Goal: Communication & Community: Participate in discussion

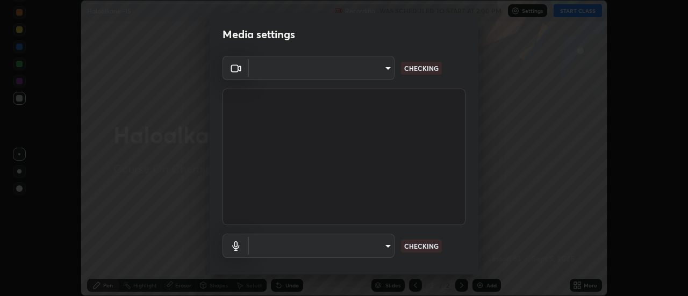
scroll to position [56, 0]
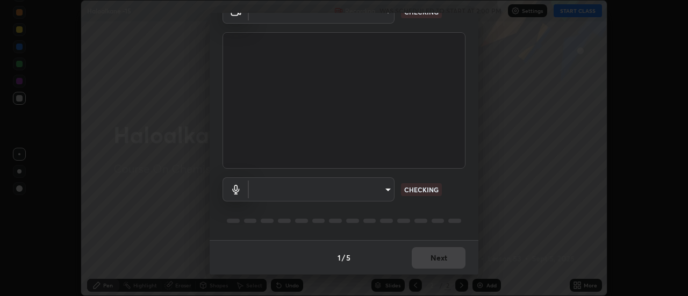
type input "1769541d7db8b910b2b6aaf592df5ff8660c63acaad49df9064175df0c6f581f"
type input "communications"
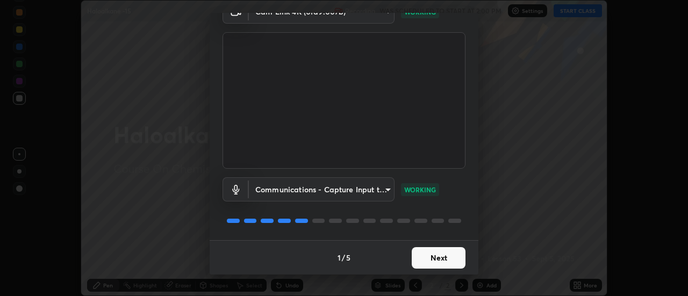
click at [439, 255] on button "Next" at bounding box center [439, 258] width 54 height 22
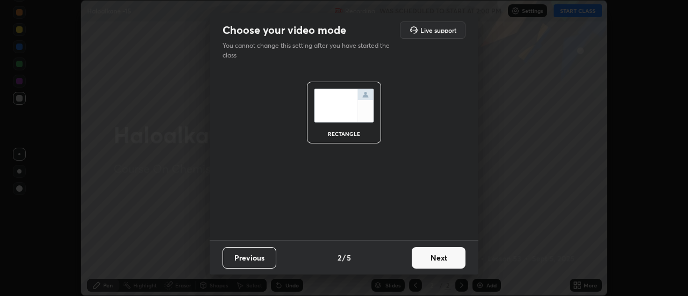
scroll to position [0, 0]
click at [440, 259] on button "Next" at bounding box center [439, 258] width 54 height 22
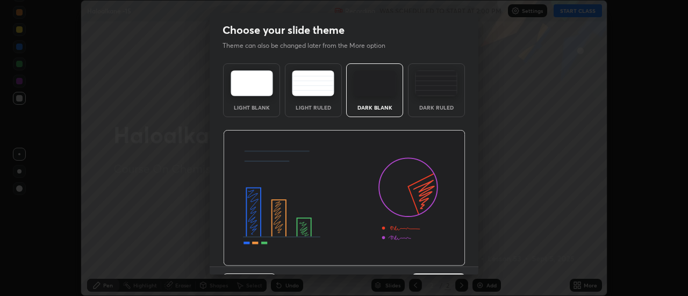
scroll to position [26, 0]
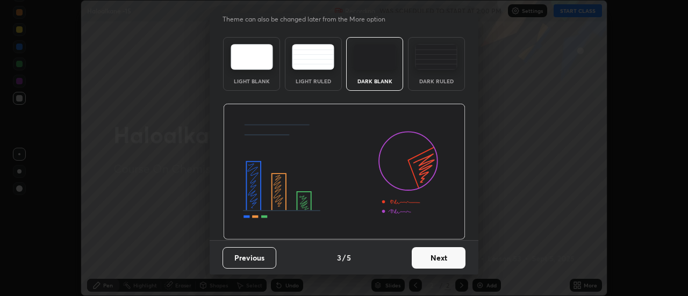
click at [437, 254] on button "Next" at bounding box center [439, 258] width 54 height 22
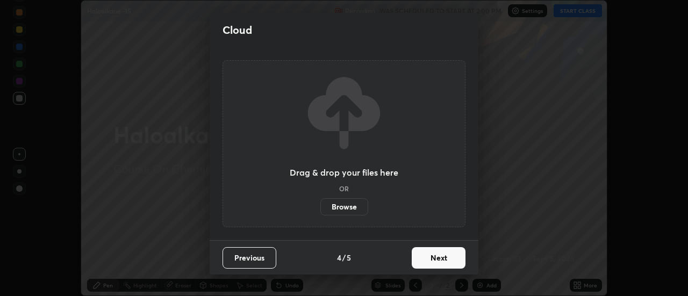
click at [441, 257] on button "Next" at bounding box center [439, 258] width 54 height 22
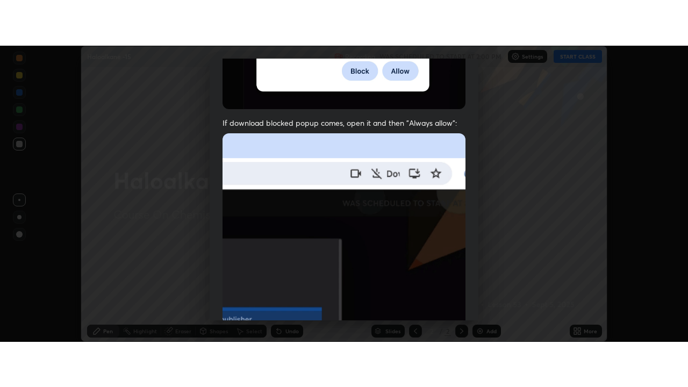
scroll to position [276, 0]
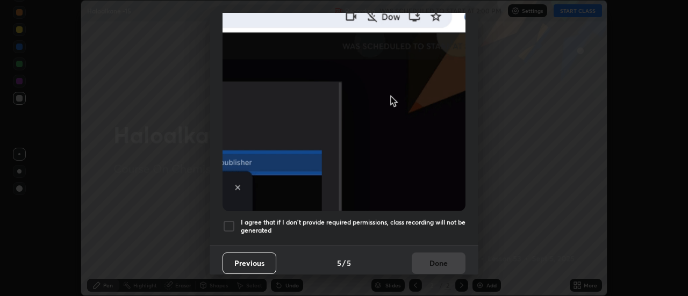
click at [231, 222] on div at bounding box center [229, 226] width 13 height 13
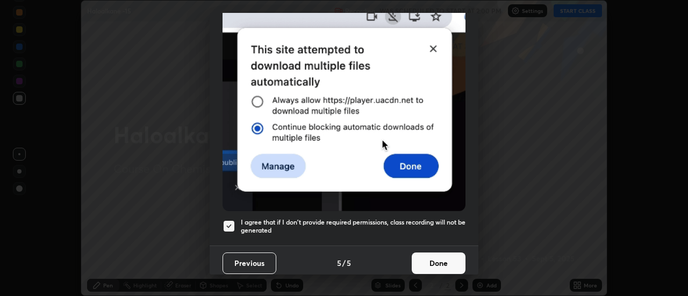
click at [432, 255] on button "Done" at bounding box center [439, 264] width 54 height 22
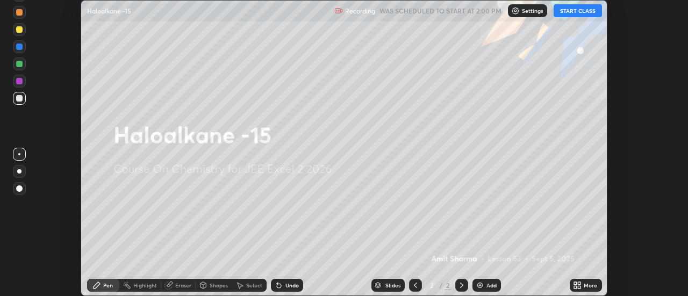
click at [581, 13] on button "START CLASS" at bounding box center [578, 10] width 48 height 13
click at [582, 11] on button "End Class" at bounding box center [581, 10] width 44 height 13
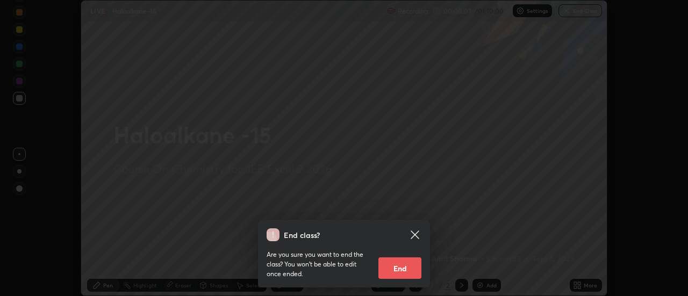
click at [417, 230] on icon at bounding box center [415, 235] width 13 height 13
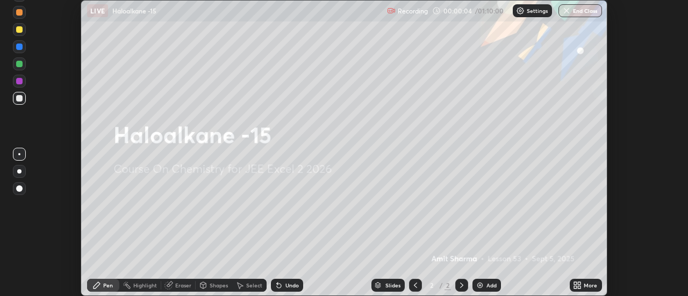
click at [584, 284] on div "More" at bounding box center [590, 285] width 13 height 5
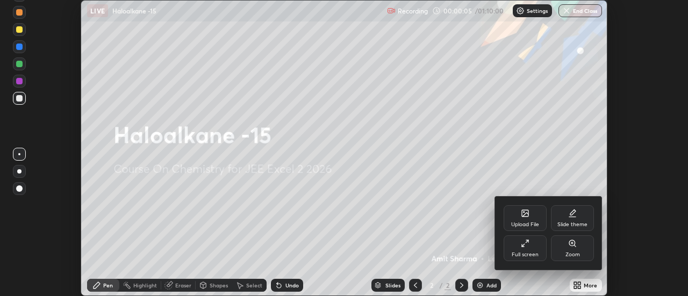
click at [535, 250] on div "Full screen" at bounding box center [525, 249] width 43 height 26
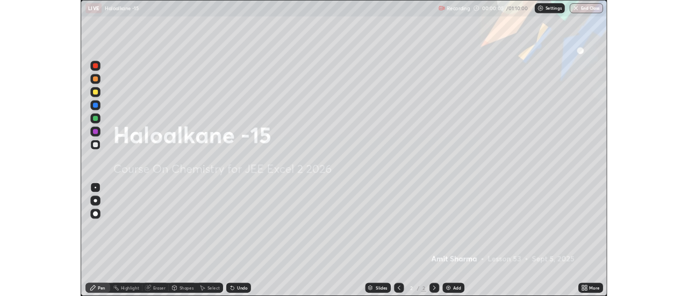
scroll to position [387, 688]
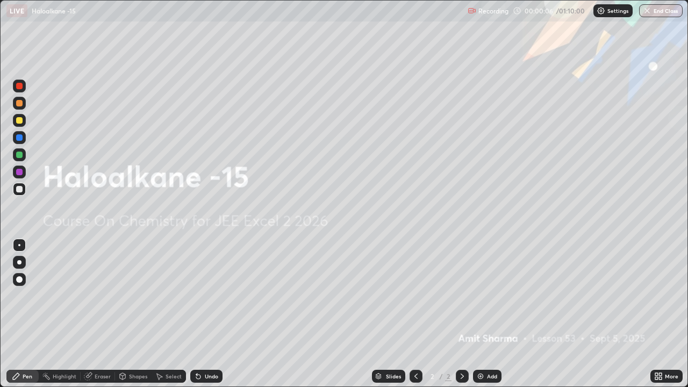
click at [483, 296] on img at bounding box center [480, 376] width 9 height 9
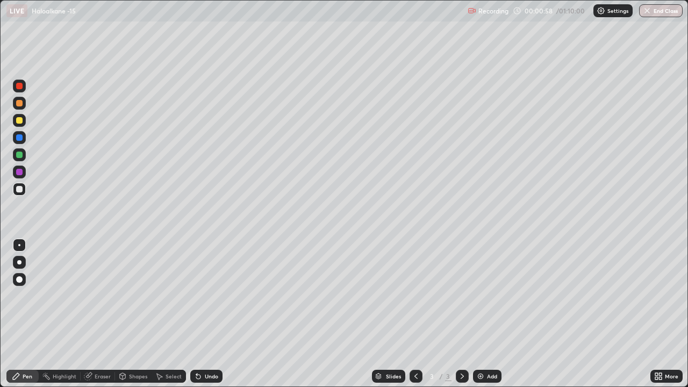
click at [489, 296] on div "Add" at bounding box center [492, 376] width 10 height 5
click at [22, 123] on div at bounding box center [19, 120] width 6 height 6
click at [20, 188] on div at bounding box center [19, 189] width 6 height 6
click at [213, 296] on div "Undo" at bounding box center [211, 376] width 13 height 5
click at [20, 172] on div at bounding box center [19, 172] width 6 height 6
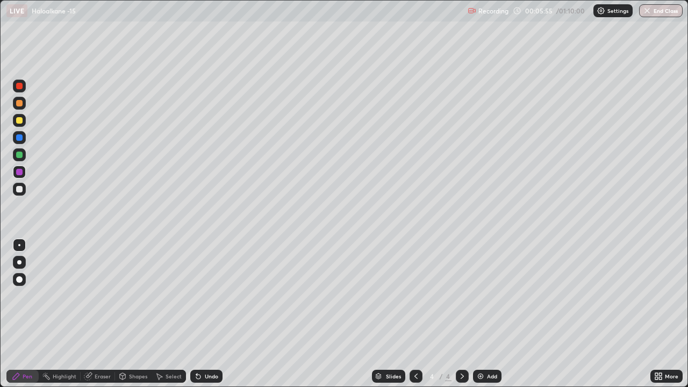
click at [479, 296] on img at bounding box center [480, 376] width 9 height 9
click at [22, 122] on div at bounding box center [19, 120] width 6 height 6
click at [205, 296] on div "Undo" at bounding box center [211, 376] width 13 height 5
click at [208, 296] on div "Undo" at bounding box center [211, 376] width 13 height 5
click at [20, 191] on div at bounding box center [19, 189] width 6 height 6
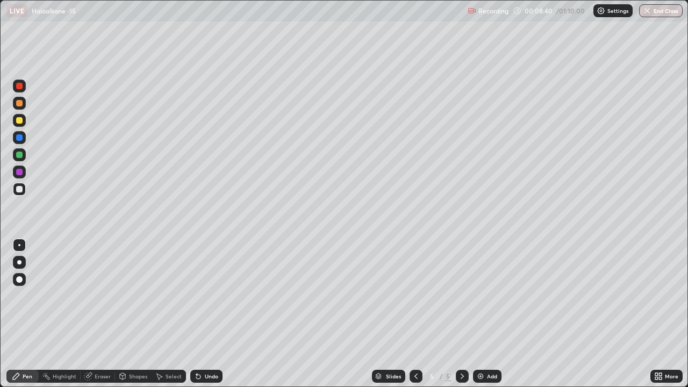
click at [482, 296] on img at bounding box center [480, 376] width 9 height 9
click at [18, 173] on div at bounding box center [19, 172] width 6 height 6
click at [22, 189] on div at bounding box center [19, 189] width 6 height 6
click at [97, 296] on div "Eraser" at bounding box center [103, 376] width 16 height 5
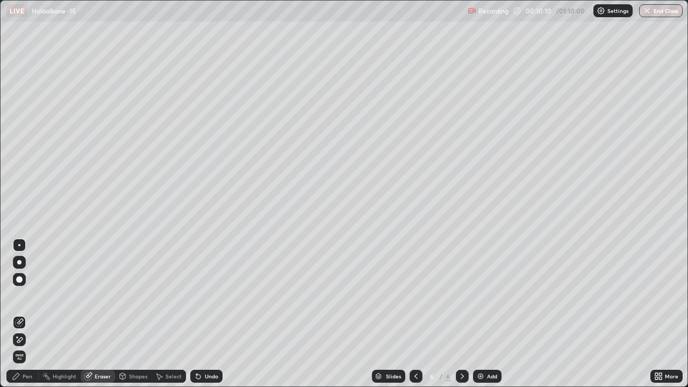
click at [28, 296] on div "Pen" at bounding box center [28, 376] width 10 height 5
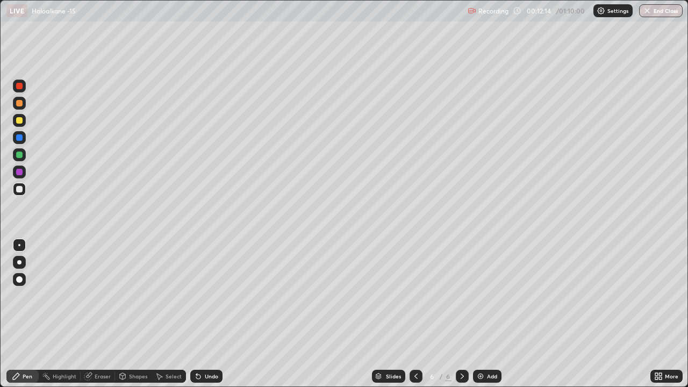
click at [481, 296] on img at bounding box center [480, 376] width 9 height 9
click at [19, 121] on div at bounding box center [19, 120] width 6 height 6
click at [22, 189] on div at bounding box center [19, 189] width 6 height 6
click at [108, 296] on div "Eraser" at bounding box center [103, 376] width 16 height 5
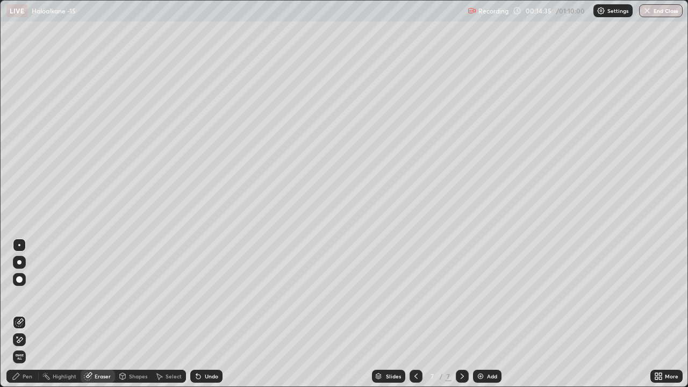
click at [27, 296] on div "Pen" at bounding box center [28, 376] width 10 height 5
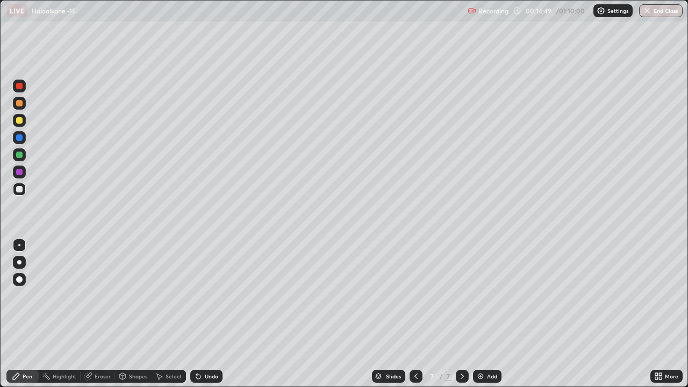
click at [415, 296] on icon at bounding box center [416, 376] width 9 height 9
click at [461, 296] on icon at bounding box center [462, 376] width 9 height 9
click at [485, 296] on div "Add" at bounding box center [487, 376] width 29 height 13
click at [21, 122] on div at bounding box center [19, 120] width 6 height 6
click at [20, 190] on div at bounding box center [19, 189] width 6 height 6
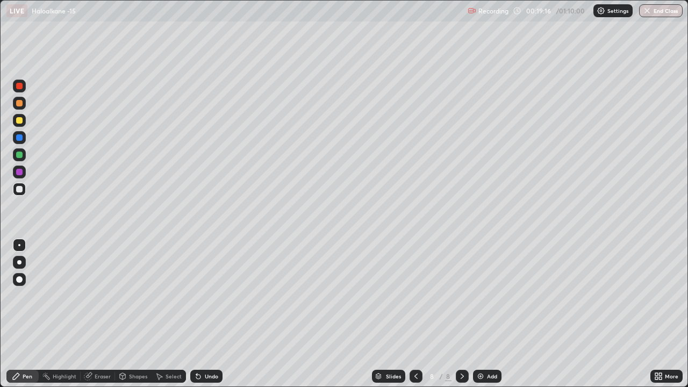
click at [487, 296] on div "Add" at bounding box center [487, 376] width 29 height 13
click at [22, 122] on div at bounding box center [19, 120] width 6 height 6
click at [20, 189] on div at bounding box center [19, 189] width 6 height 6
click at [487, 296] on div "Add" at bounding box center [492, 376] width 10 height 5
click at [19, 122] on div at bounding box center [19, 120] width 6 height 6
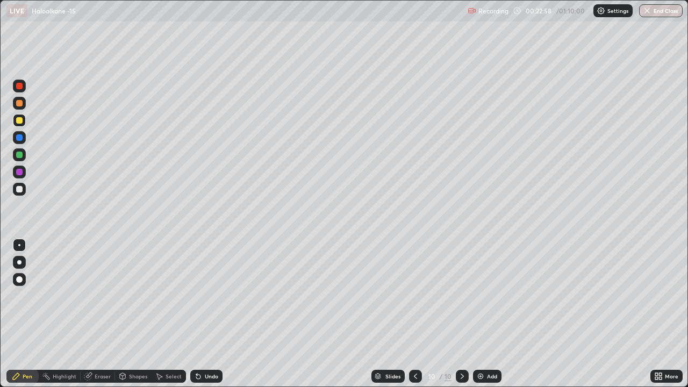
click at [20, 190] on div at bounding box center [19, 189] width 6 height 6
click at [108, 296] on div "Eraser" at bounding box center [98, 376] width 34 height 13
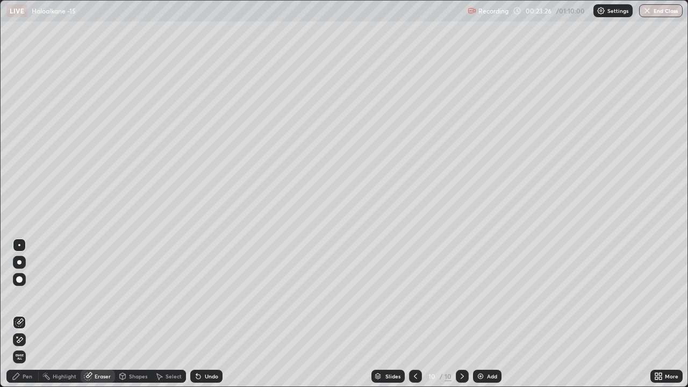
click at [31, 296] on div "Pen" at bounding box center [28, 376] width 10 height 5
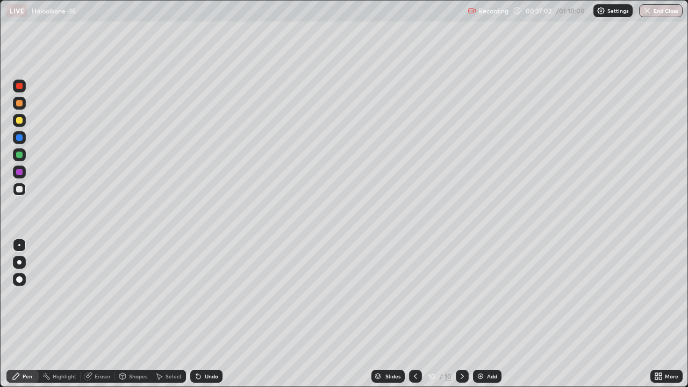
click at [489, 296] on div "Add" at bounding box center [492, 376] width 10 height 5
click at [416, 296] on icon at bounding box center [416, 376] width 9 height 9
click at [461, 296] on icon at bounding box center [462, 376] width 9 height 9
click at [21, 119] on div at bounding box center [19, 120] width 6 height 6
click at [20, 189] on div at bounding box center [19, 189] width 6 height 6
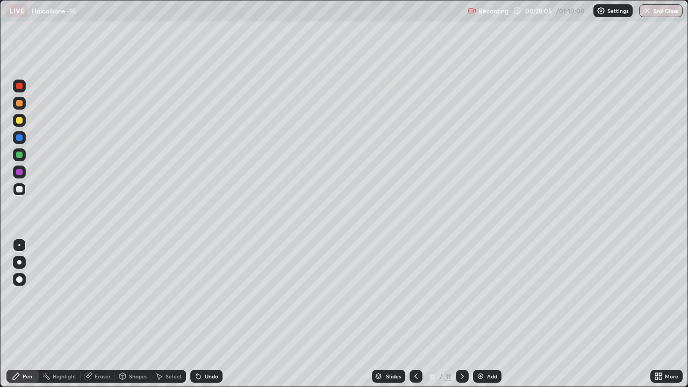
click at [203, 296] on div "Undo" at bounding box center [206, 376] width 32 height 13
click at [206, 296] on div "Undo" at bounding box center [206, 376] width 32 height 13
click at [205, 296] on div "Undo" at bounding box center [206, 376] width 32 height 13
click at [204, 296] on div "Undo" at bounding box center [206, 376] width 32 height 13
click at [489, 296] on div "Add" at bounding box center [492, 376] width 10 height 5
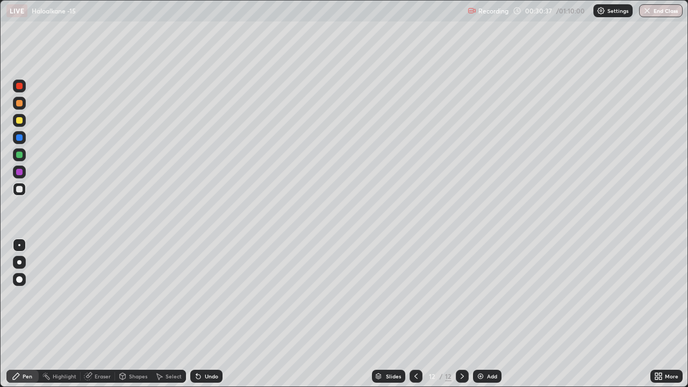
click at [20, 122] on div at bounding box center [19, 120] width 6 height 6
click at [20, 189] on div at bounding box center [19, 189] width 6 height 6
click at [19, 153] on div at bounding box center [19, 155] width 6 height 6
click at [21, 186] on div at bounding box center [19, 189] width 6 height 6
click at [102, 296] on div "Eraser" at bounding box center [103, 376] width 16 height 5
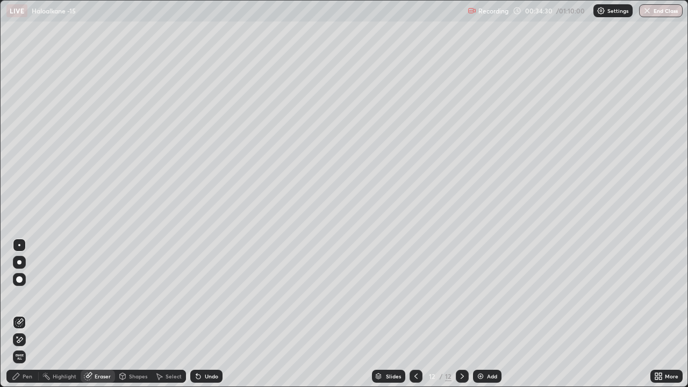
click at [27, 296] on div "Pen" at bounding box center [28, 376] width 10 height 5
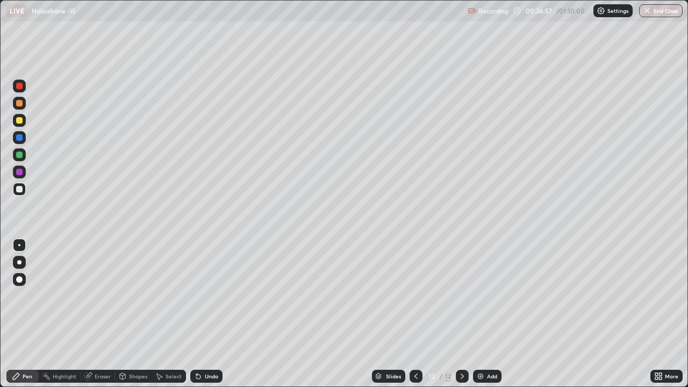
click at [19, 140] on div at bounding box center [19, 137] width 6 height 6
click at [493, 296] on div "Add" at bounding box center [492, 376] width 10 height 5
click at [25, 122] on div at bounding box center [19, 120] width 13 height 13
click at [19, 188] on div at bounding box center [19, 189] width 6 height 6
click at [17, 174] on div at bounding box center [19, 172] width 6 height 6
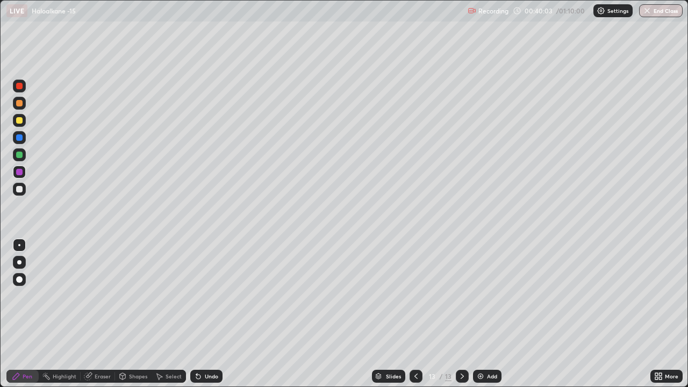
click at [22, 191] on div at bounding box center [19, 189] width 6 height 6
click at [104, 296] on div "Eraser" at bounding box center [103, 376] width 16 height 5
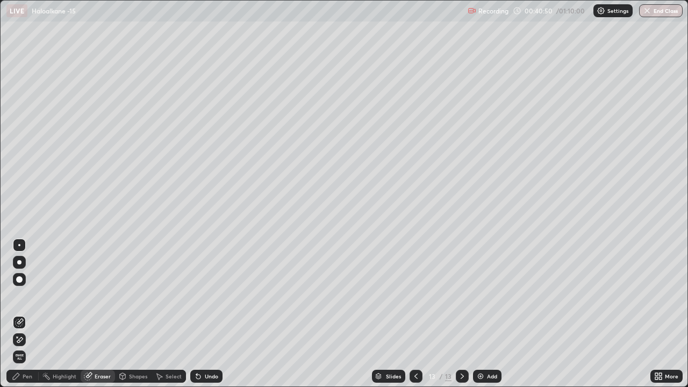
click at [33, 296] on div "Pen" at bounding box center [22, 376] width 32 height 13
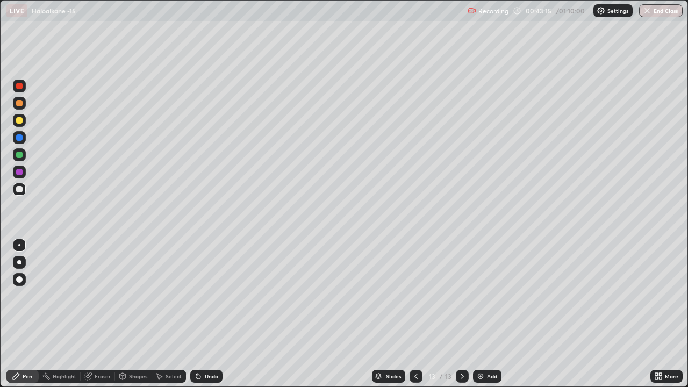
click at [493, 296] on div "Add" at bounding box center [492, 376] width 10 height 5
click at [22, 121] on div at bounding box center [19, 120] width 6 height 6
click at [21, 187] on div at bounding box center [19, 189] width 6 height 6
click at [202, 296] on div "Undo" at bounding box center [206, 376] width 32 height 13
click at [103, 296] on div "Eraser" at bounding box center [103, 376] width 16 height 5
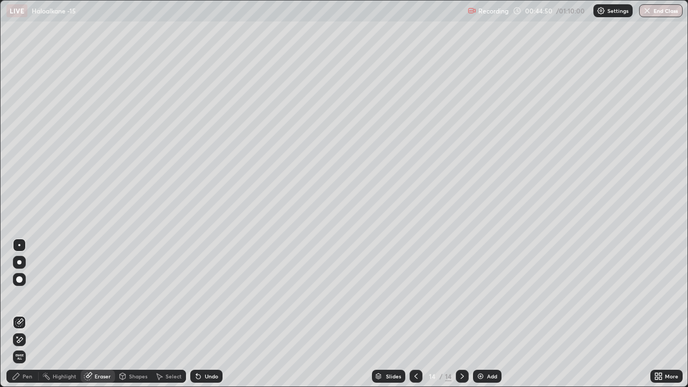
click at [26, 296] on div "Pen" at bounding box center [28, 376] width 10 height 5
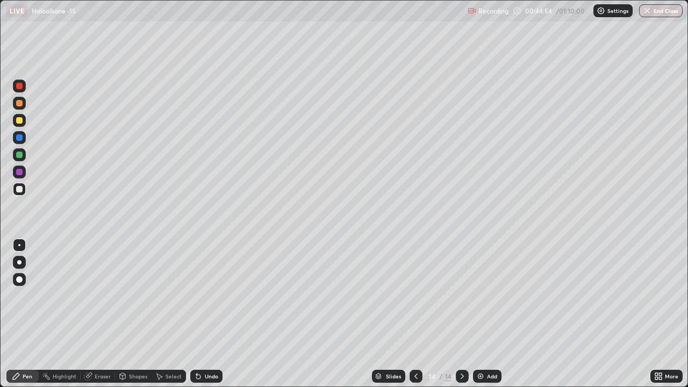
click at [21, 172] on div at bounding box center [19, 172] width 6 height 6
click at [486, 296] on div "Add" at bounding box center [487, 376] width 29 height 13
click at [24, 122] on div at bounding box center [19, 120] width 13 height 13
click at [20, 189] on div at bounding box center [19, 189] width 6 height 6
click at [100, 296] on div "Eraser" at bounding box center [103, 376] width 16 height 5
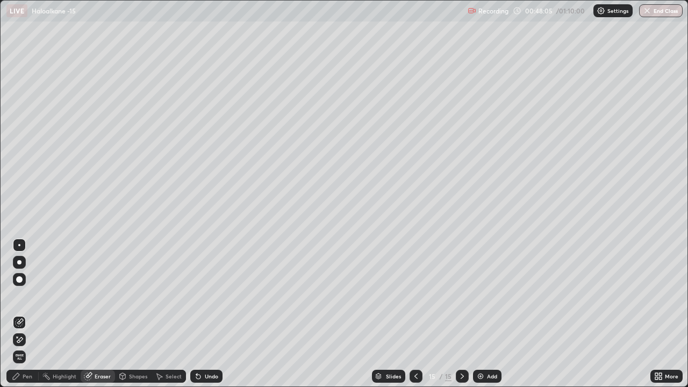
click at [31, 296] on div "Pen" at bounding box center [28, 376] width 10 height 5
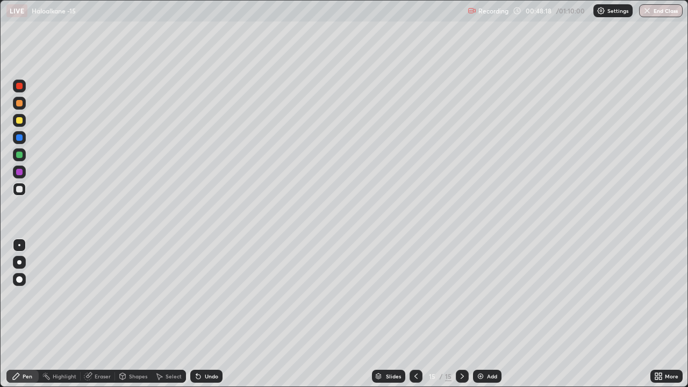
click at [19, 171] on div at bounding box center [19, 172] width 6 height 6
click at [20, 189] on div at bounding box center [19, 189] width 6 height 6
click at [19, 104] on div at bounding box center [19, 103] width 6 height 6
click at [200, 296] on icon at bounding box center [198, 376] width 9 height 9
click at [201, 296] on div "Undo" at bounding box center [206, 376] width 32 height 13
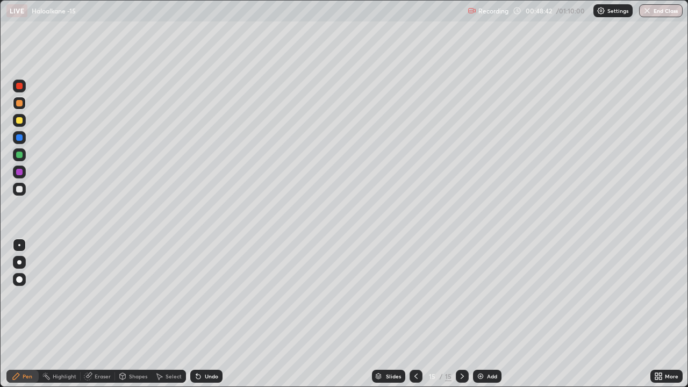
click at [22, 189] on div at bounding box center [19, 189] width 6 height 6
click at [20, 155] on div at bounding box center [19, 155] width 6 height 6
click at [23, 189] on div at bounding box center [19, 189] width 13 height 13
click at [661, 13] on button "End Class" at bounding box center [661, 10] width 44 height 13
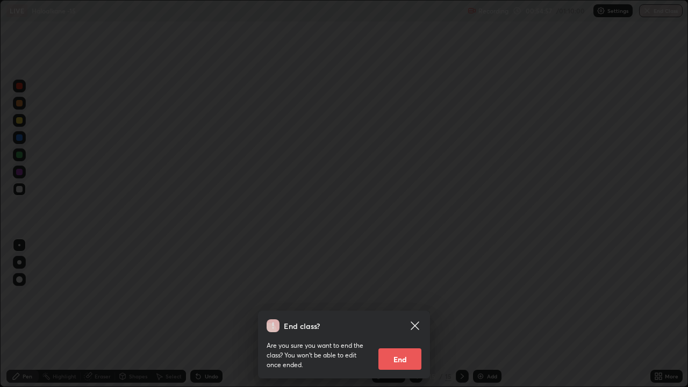
click at [400, 296] on button "End" at bounding box center [400, 359] width 43 height 22
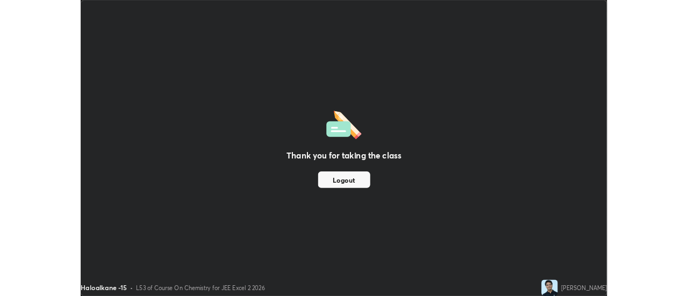
scroll to position [53480, 53088]
